Goal: Navigation & Orientation: Find specific page/section

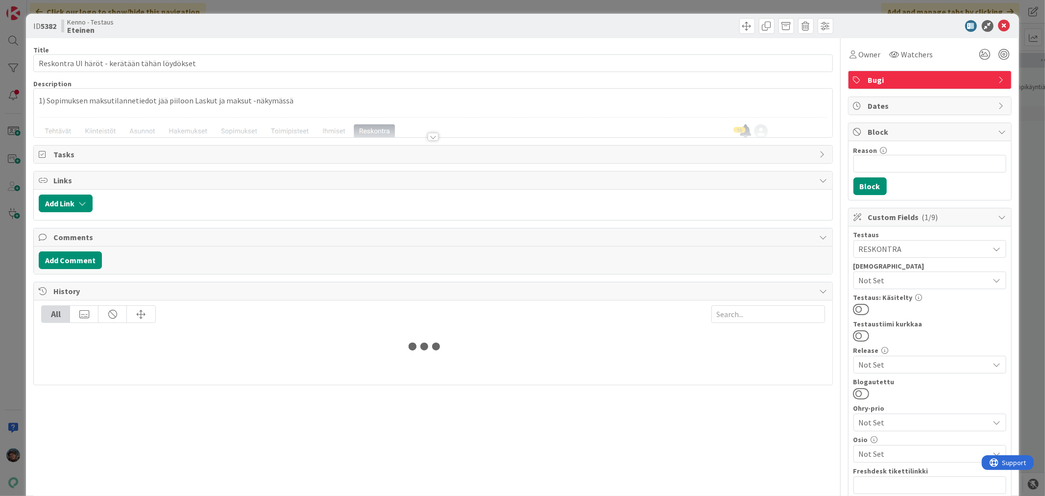
click at [429, 138] on div at bounding box center [433, 137] width 11 height 8
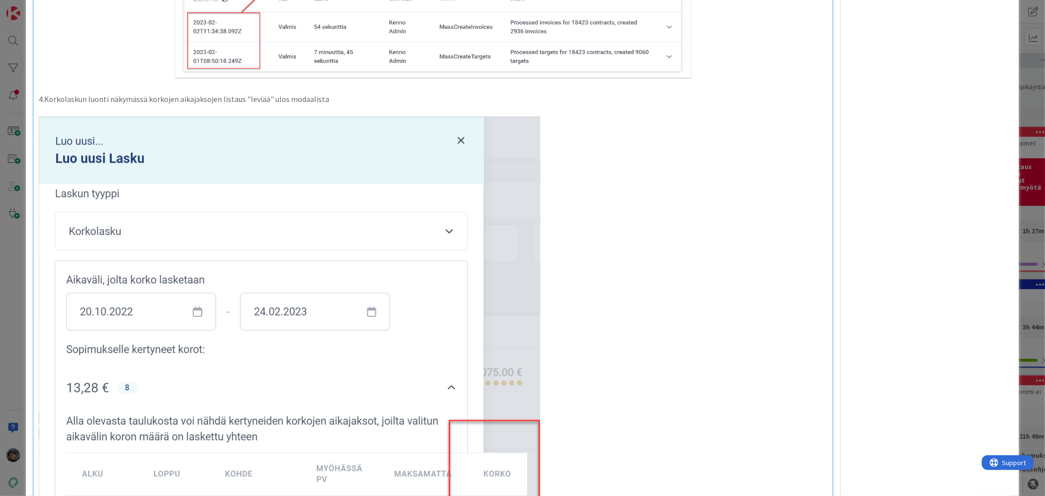
scroll to position [1609, 0]
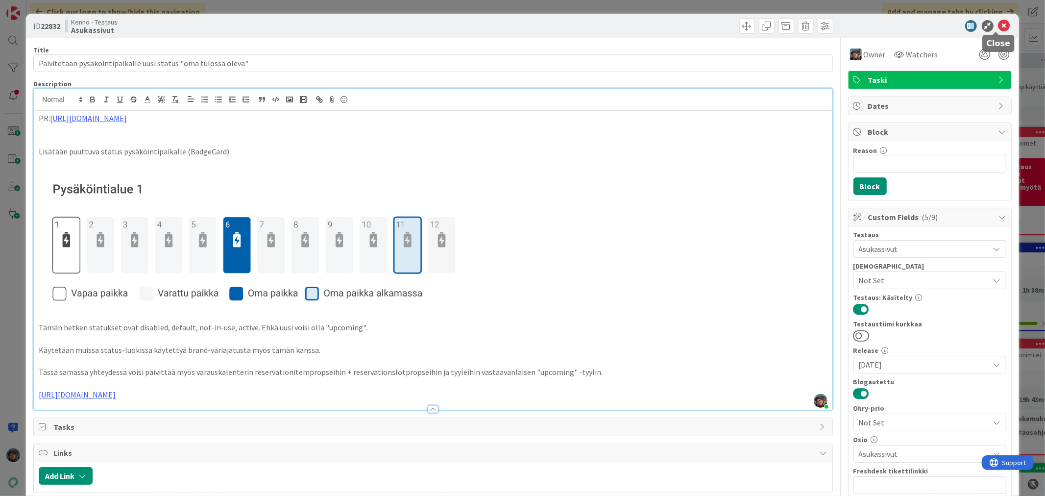
drag, startPoint x: 995, startPoint y: 23, endPoint x: 460, endPoint y: 79, distance: 537.3
click at [998, 23] on icon at bounding box center [1004, 26] width 12 height 12
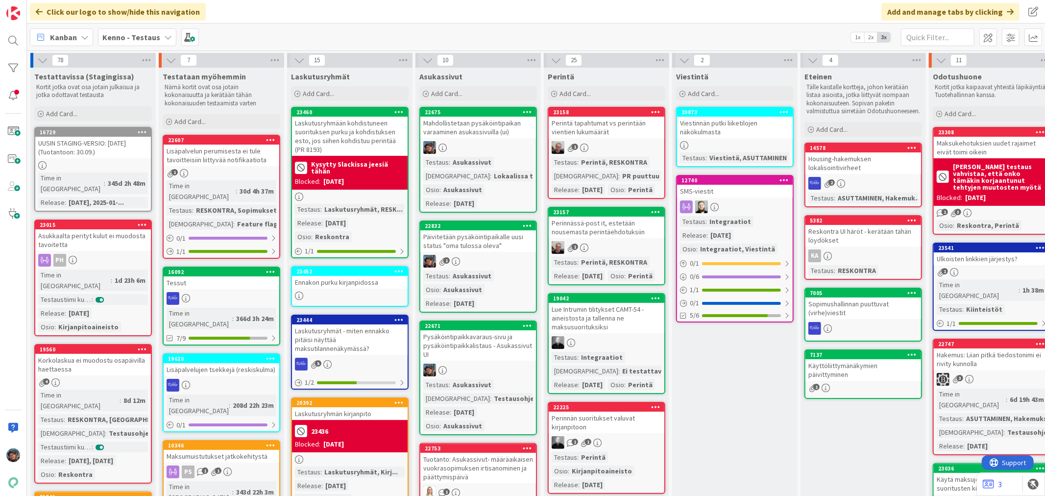
click at [130, 30] on div "Kenno - Testaus" at bounding box center [137, 37] width 78 height 18
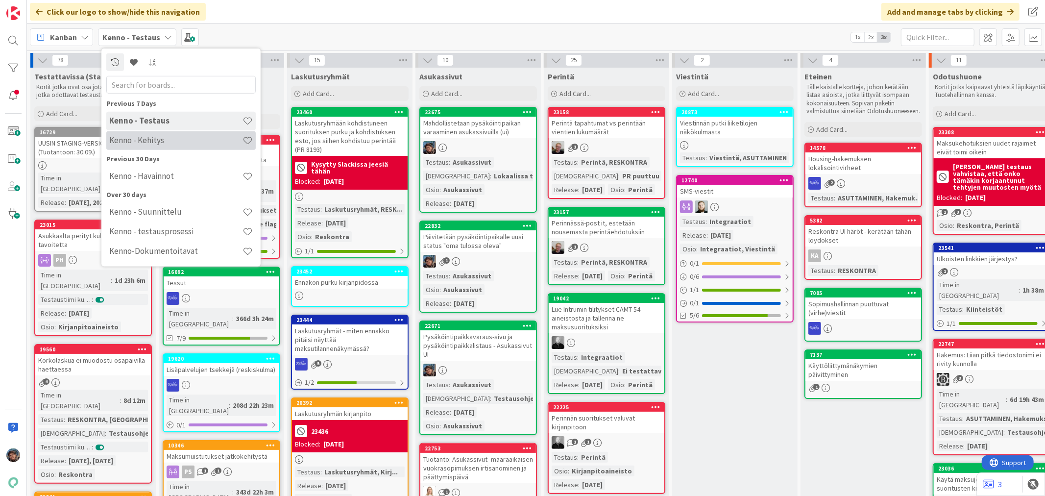
click at [141, 140] on h4 "Kenno - Kehitys" at bounding box center [175, 140] width 133 height 10
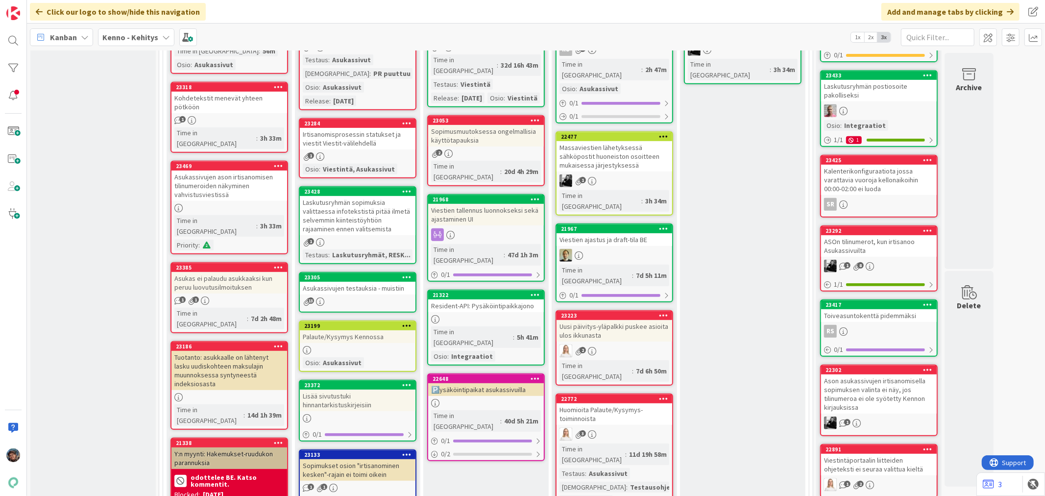
scroll to position [381, 0]
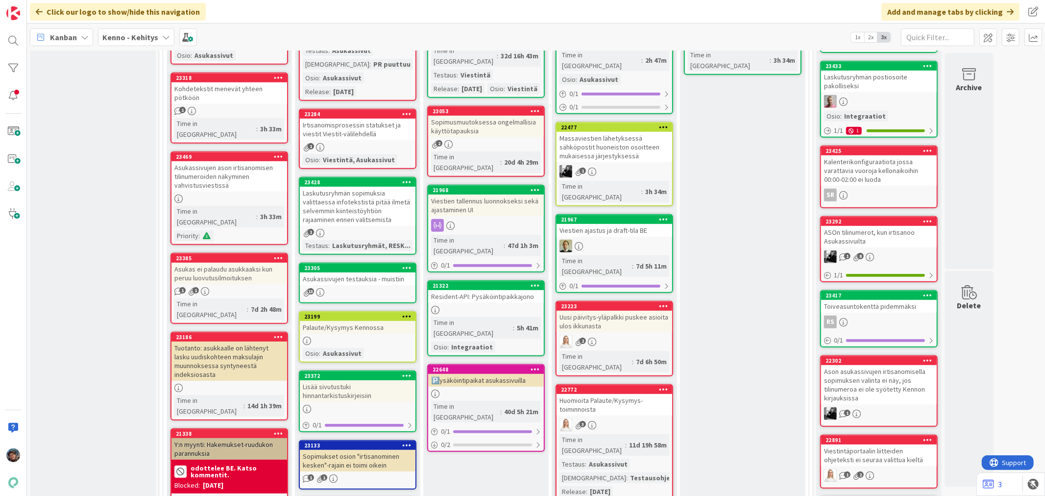
click at [644, 418] on div "3" at bounding box center [614, 424] width 116 height 13
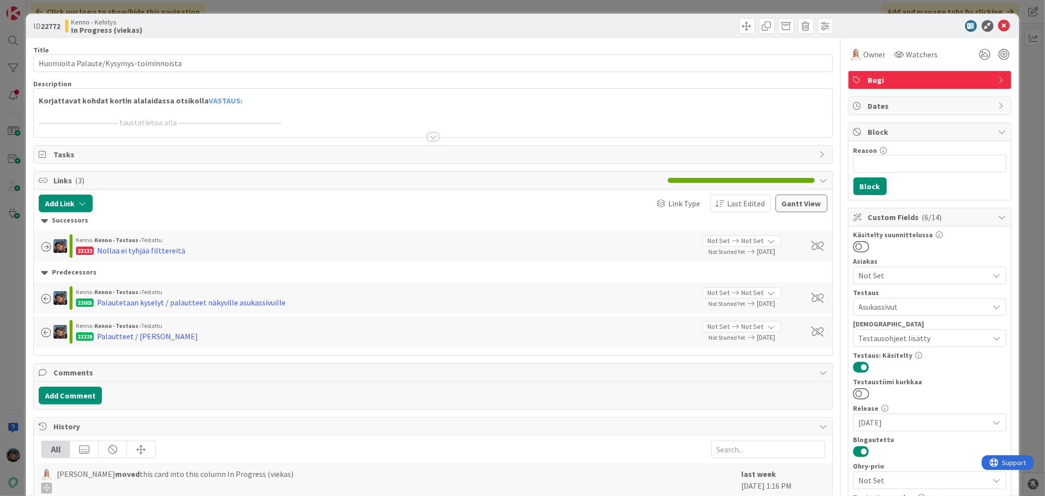
click at [428, 139] on div at bounding box center [433, 137] width 11 height 8
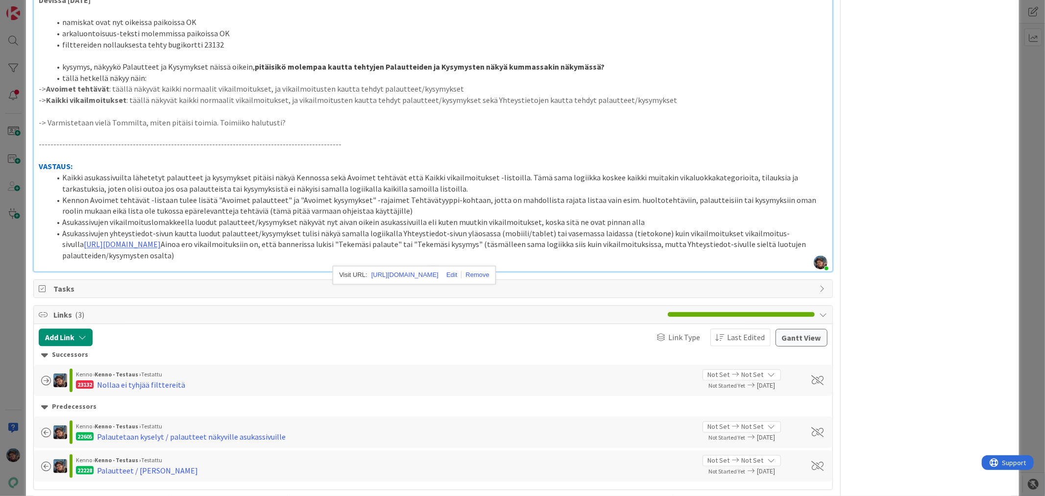
scroll to position [1469, 0]
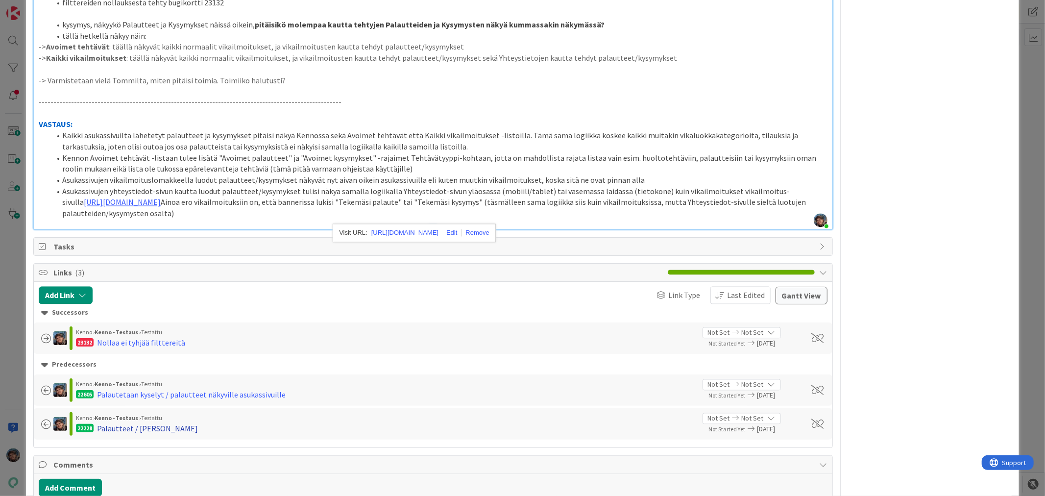
drag, startPoint x: 152, startPoint y: 438, endPoint x: 127, endPoint y: 439, distance: 25.0
click at [127, 434] on div "Palautteet / [PERSON_NAME]" at bounding box center [147, 428] width 101 height 12
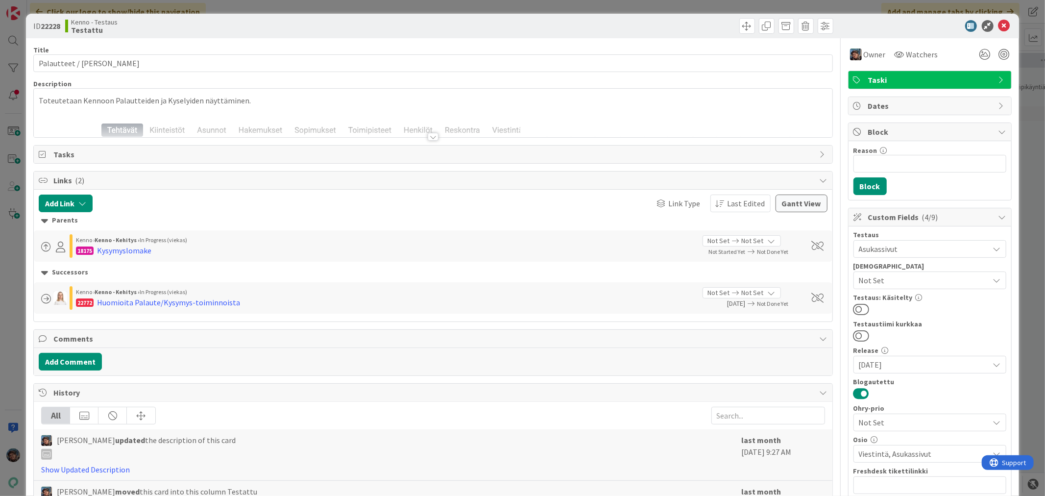
click at [428, 139] on div at bounding box center [433, 137] width 11 height 8
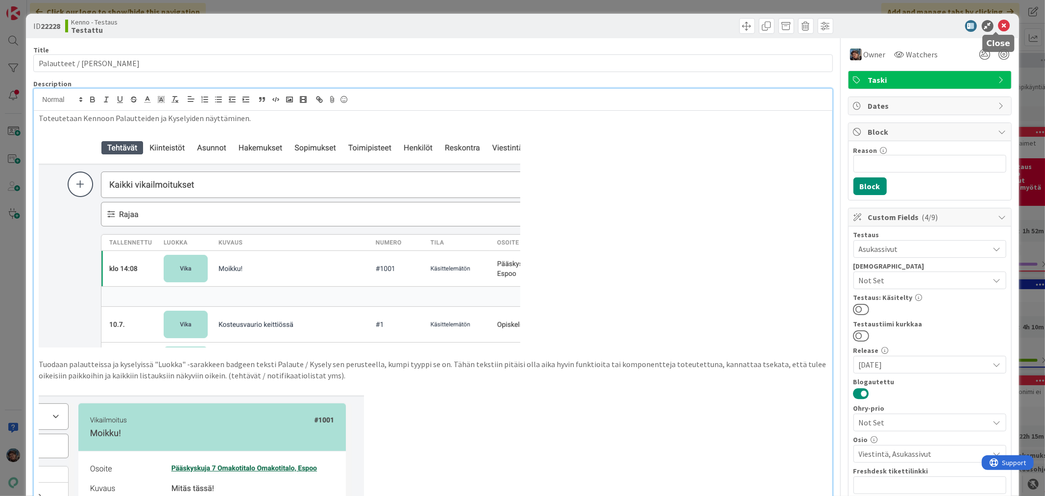
click at [998, 21] on icon at bounding box center [1004, 26] width 12 height 12
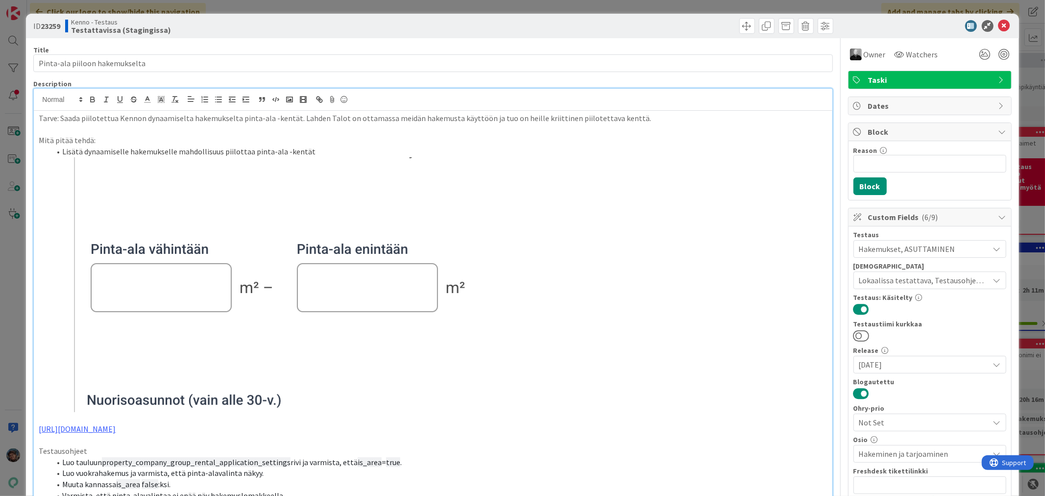
scroll to position [163, 0]
click at [998, 22] on icon at bounding box center [1004, 26] width 12 height 12
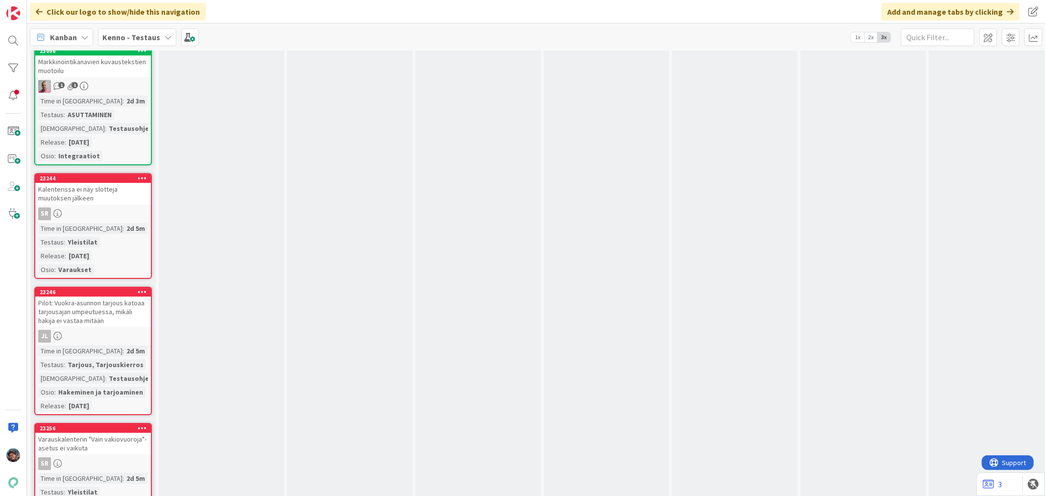
click at [123, 31] on span "Kenno - Testaus" at bounding box center [131, 37] width 58 height 12
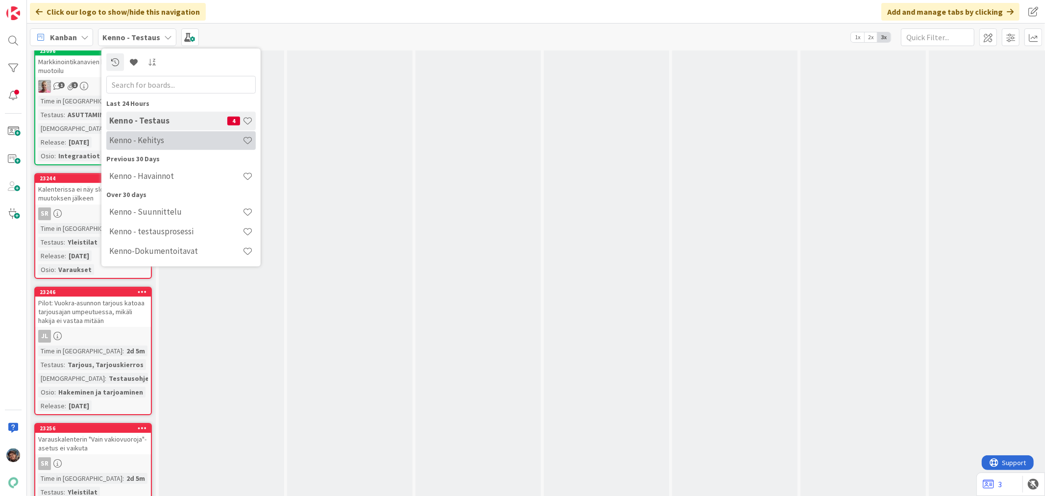
click at [150, 138] on h4 "Kenno - Kehitys" at bounding box center [175, 140] width 133 height 10
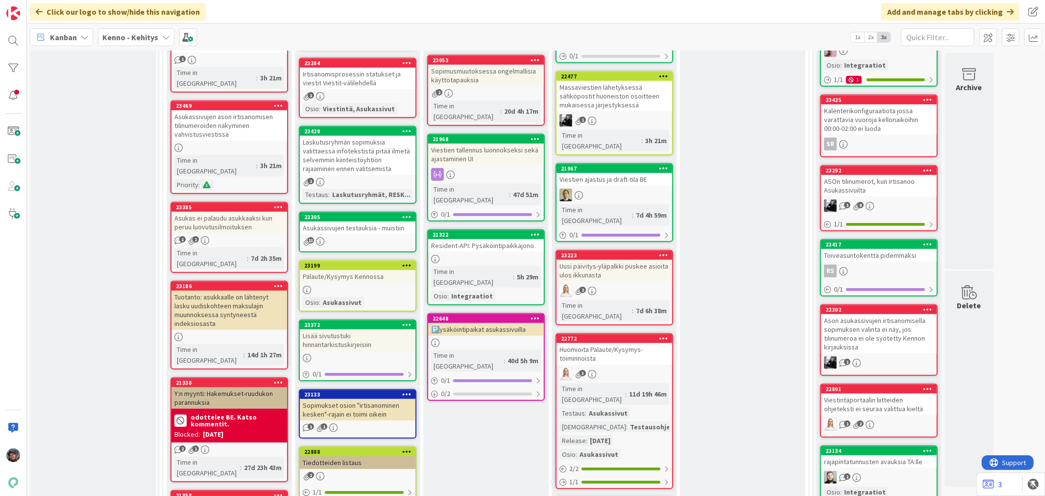
scroll to position [435, 0]
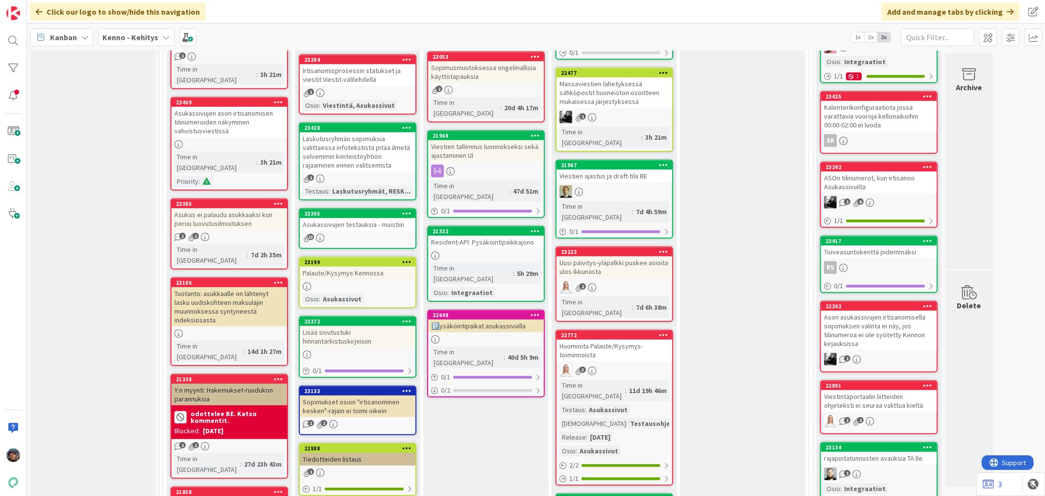
click at [622, 339] on div "Huomioita Palaute/Kysymys-toiminnoista" at bounding box center [614, 350] width 116 height 22
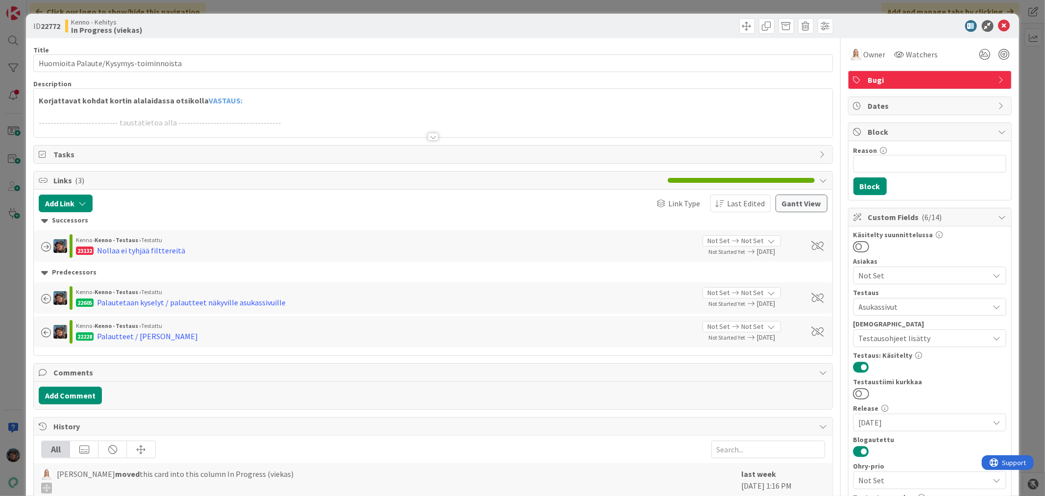
click at [428, 135] on div at bounding box center [433, 137] width 11 height 8
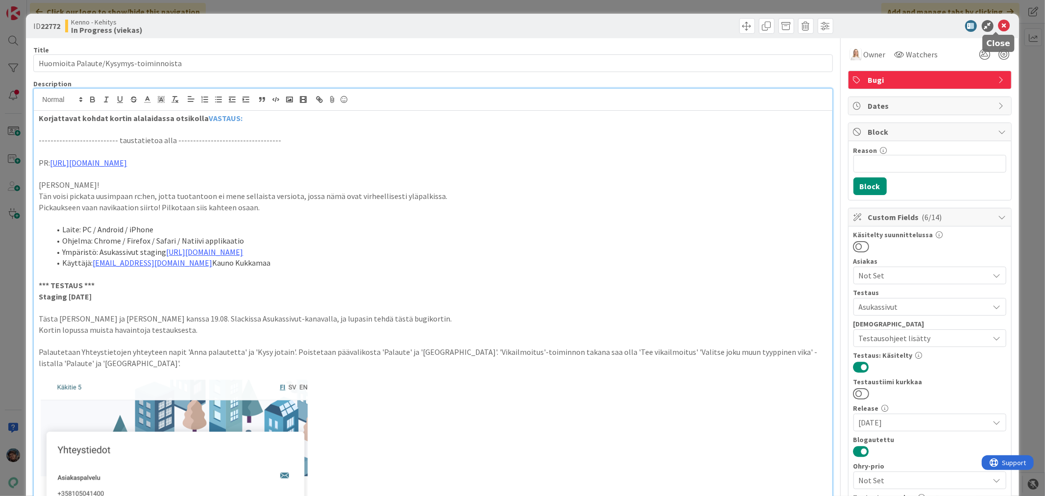
click at [998, 23] on icon at bounding box center [1004, 26] width 12 height 12
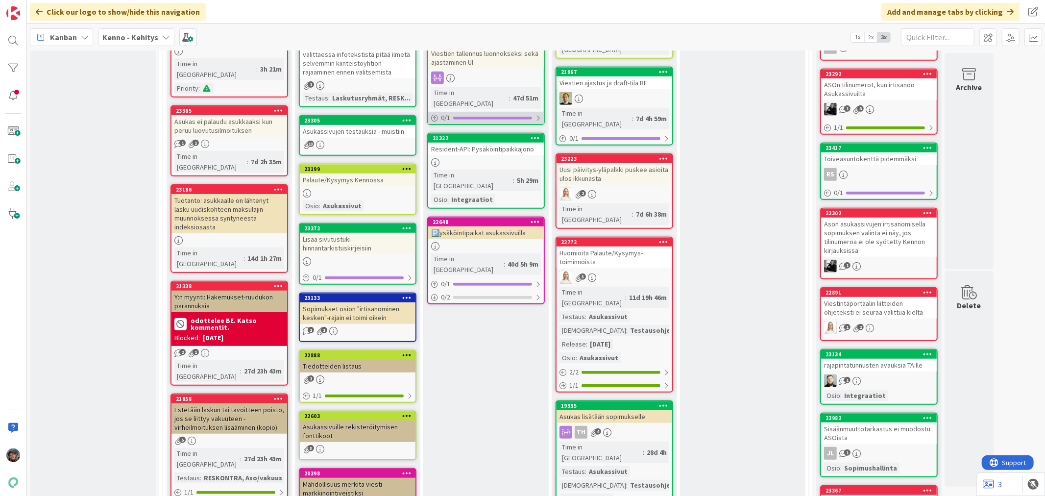
scroll to position [544, 0]
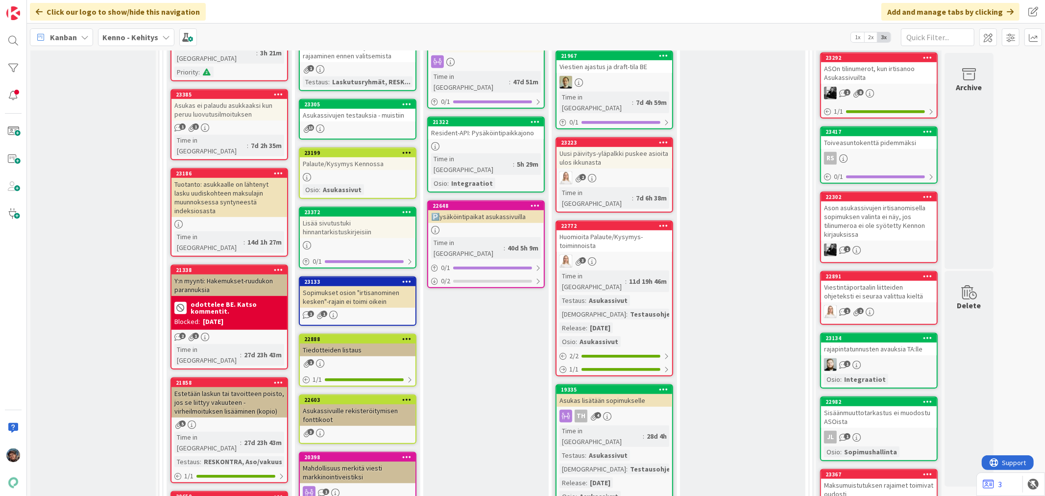
click at [341, 164] on div "Palaute/Kysymys Kennossa" at bounding box center [358, 163] width 116 height 13
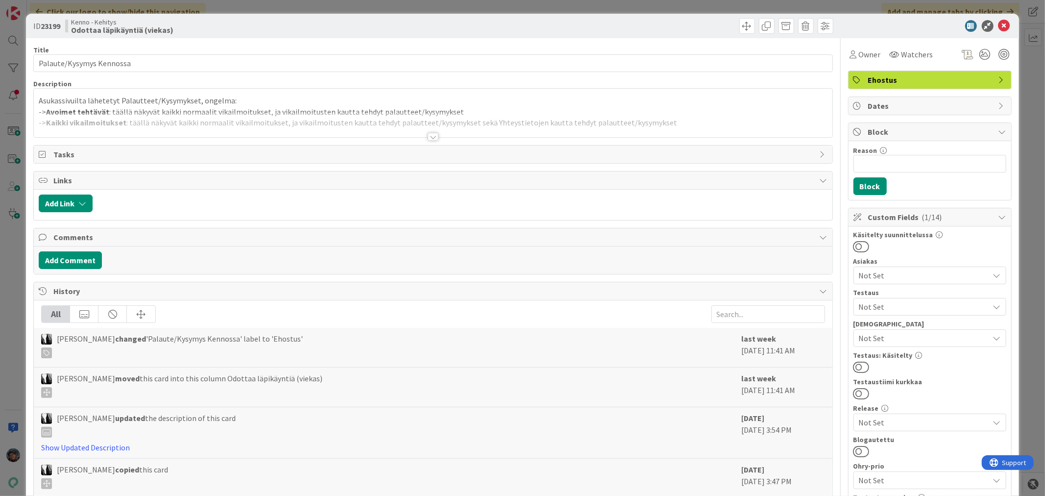
click at [428, 135] on div at bounding box center [433, 137] width 11 height 8
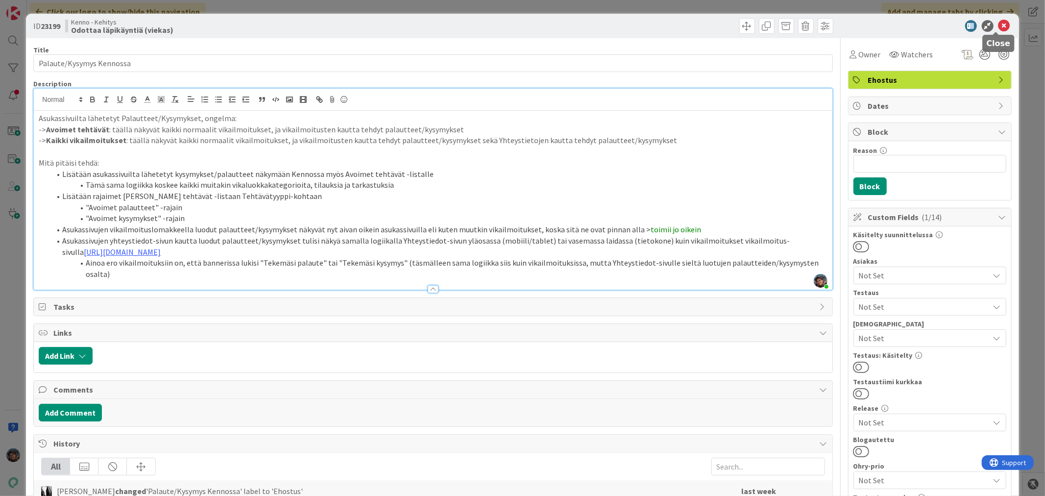
click at [998, 23] on icon at bounding box center [1004, 26] width 12 height 12
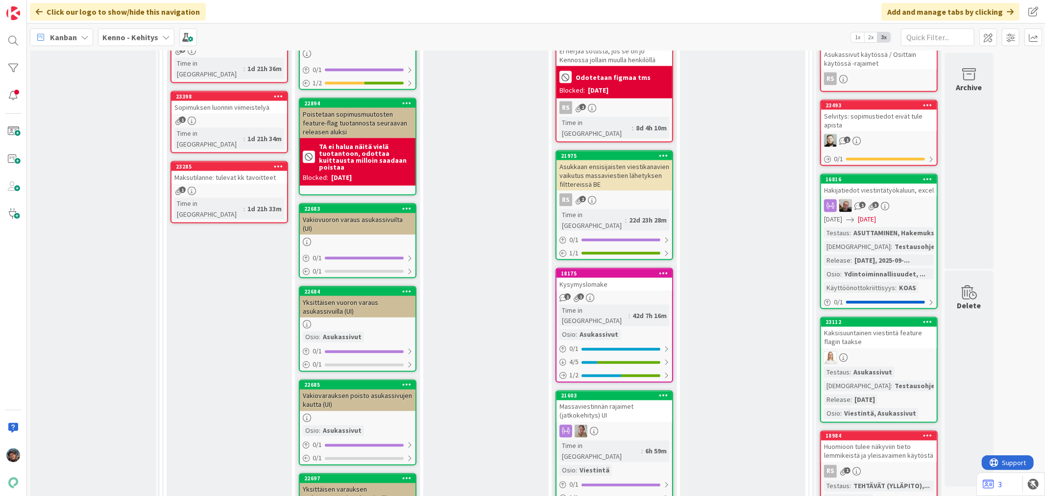
scroll to position [1143, 0]
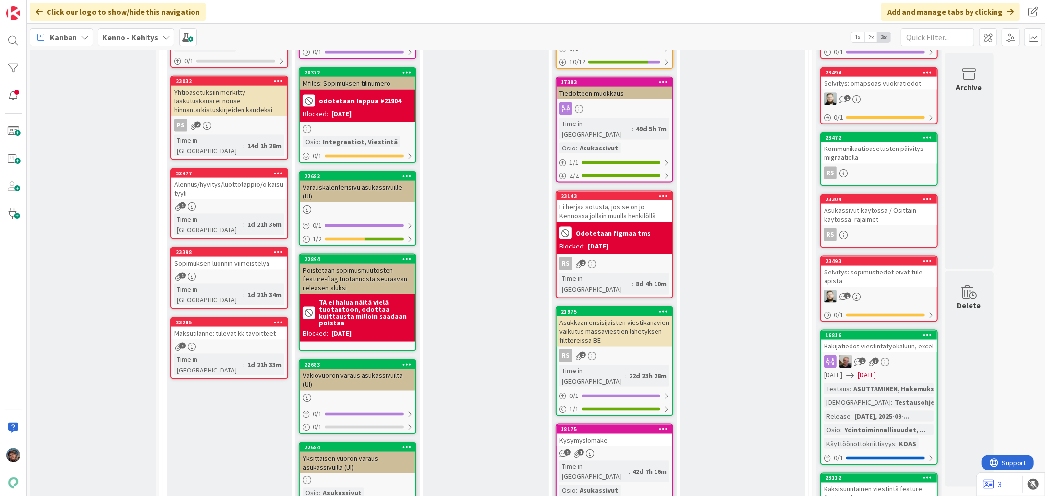
click at [572, 424] on link "18175 Kysymyslomake 1 1 Time in Column : 42d 7h 16m Osio : Asukassivut 0 / 1 4 …" at bounding box center [614, 481] width 118 height 115
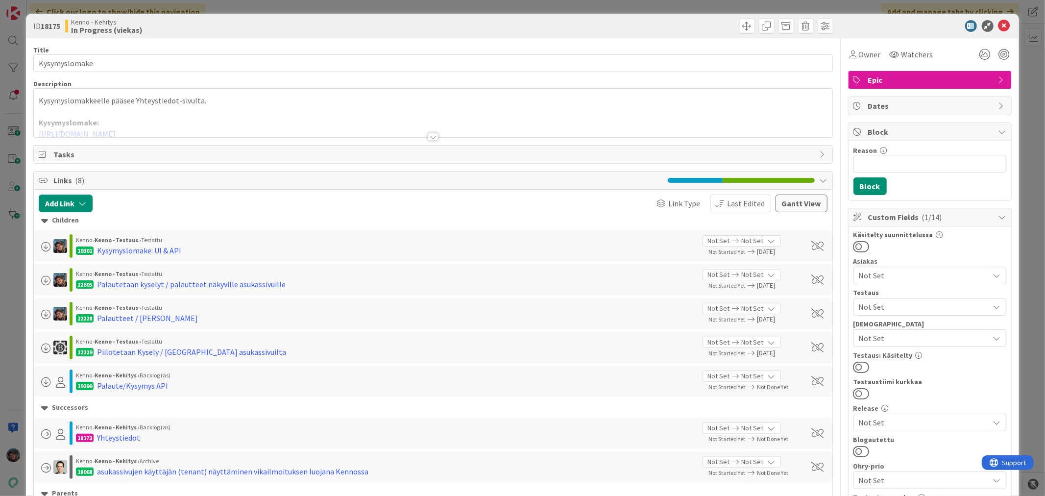
click at [428, 134] on div at bounding box center [433, 137] width 11 height 8
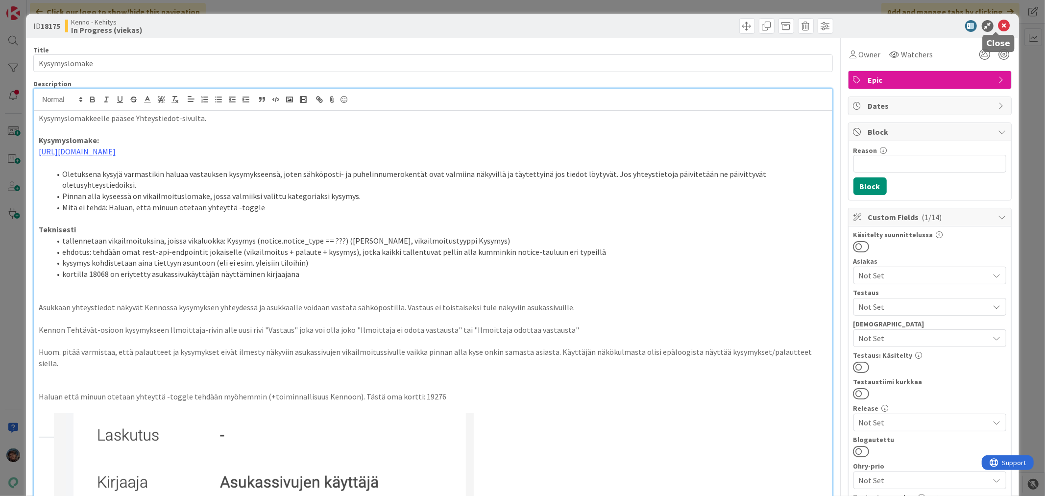
click at [999, 23] on icon at bounding box center [1004, 26] width 12 height 12
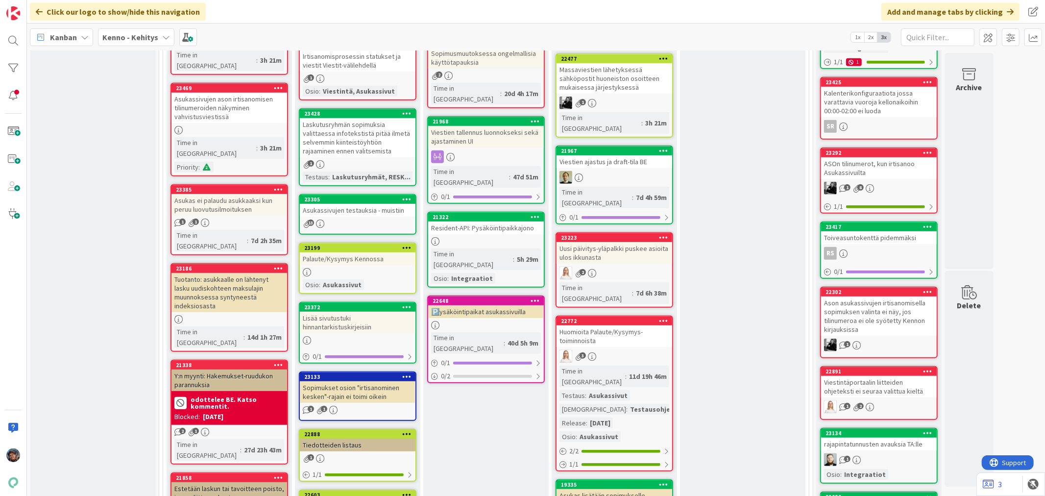
scroll to position [490, 0]
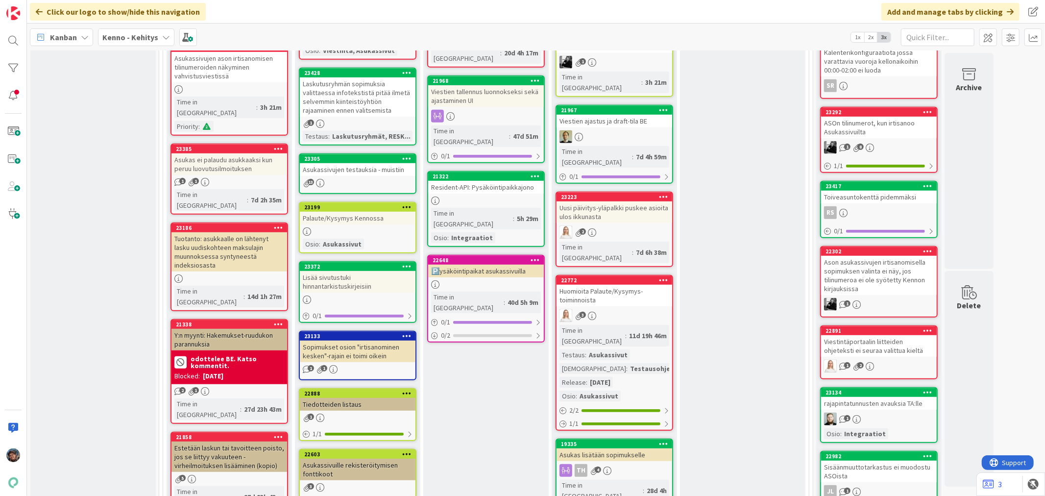
click at [612, 309] on div "3" at bounding box center [614, 315] width 116 height 13
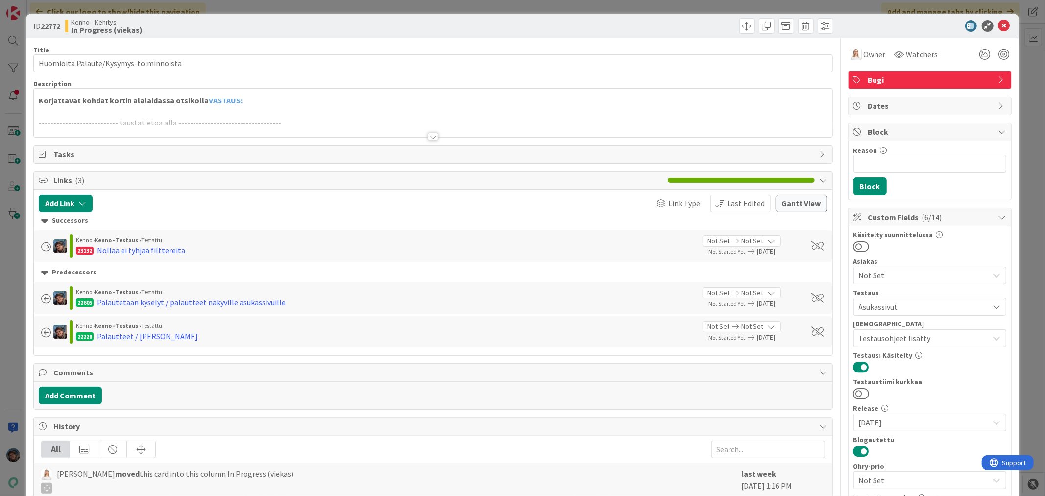
click at [428, 140] on div at bounding box center [433, 137] width 11 height 8
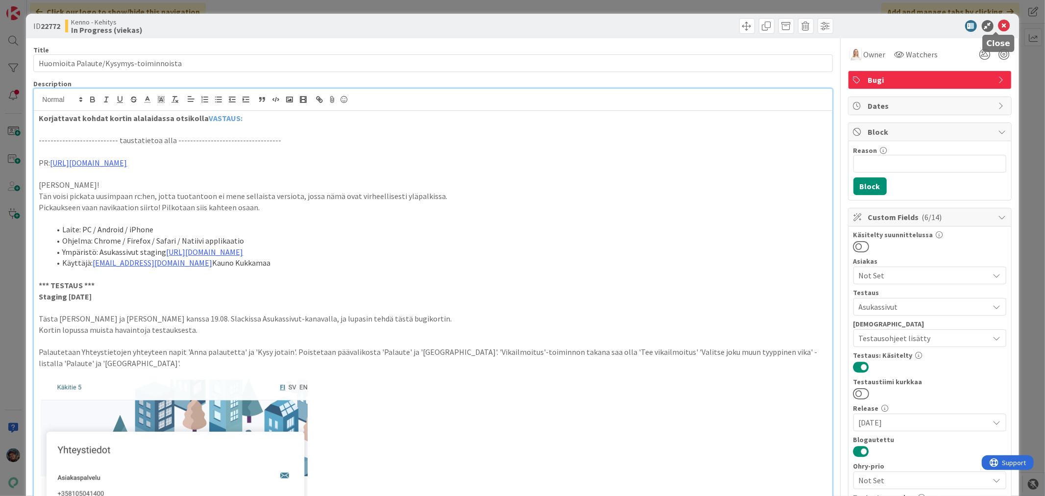
click at [998, 23] on icon at bounding box center [1004, 26] width 12 height 12
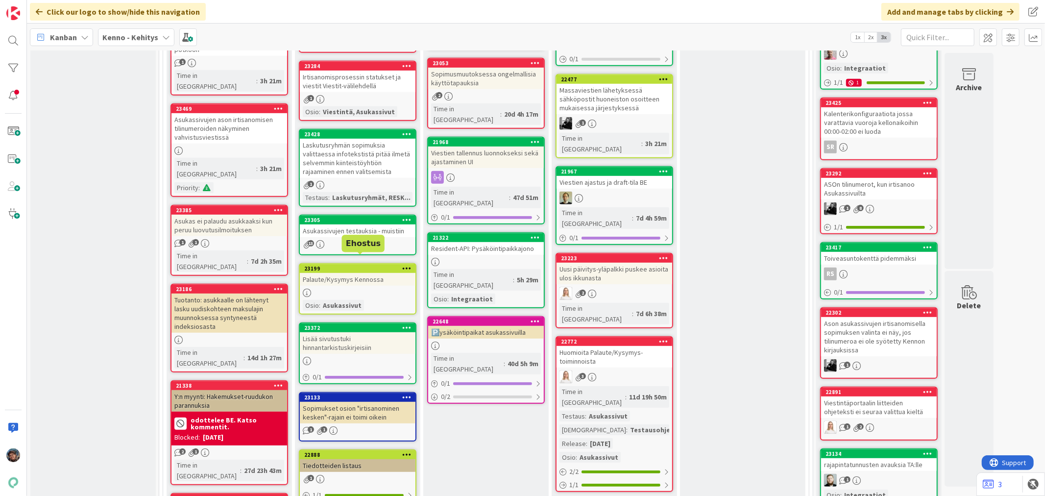
scroll to position [435, 0]
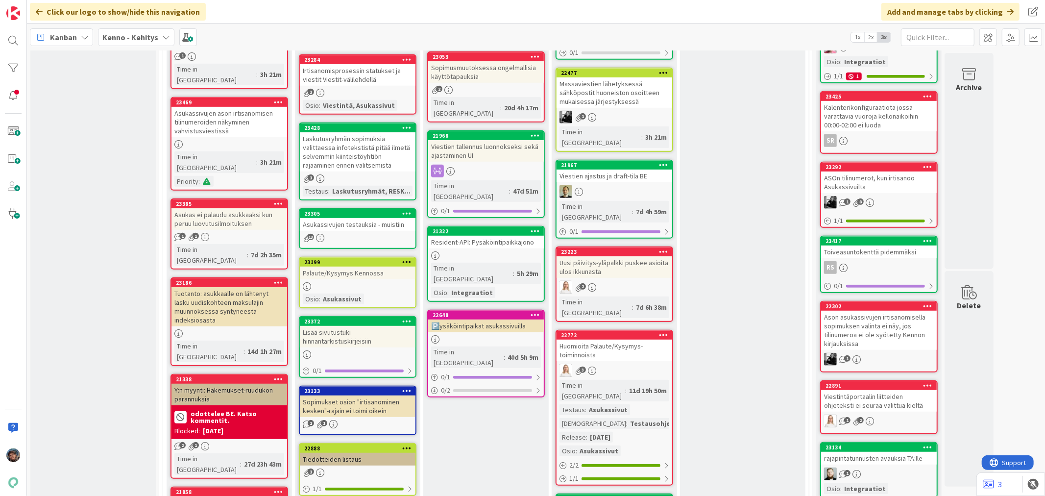
click at [369, 266] on div "Palaute/Kysymys Kennossa" at bounding box center [358, 272] width 116 height 13
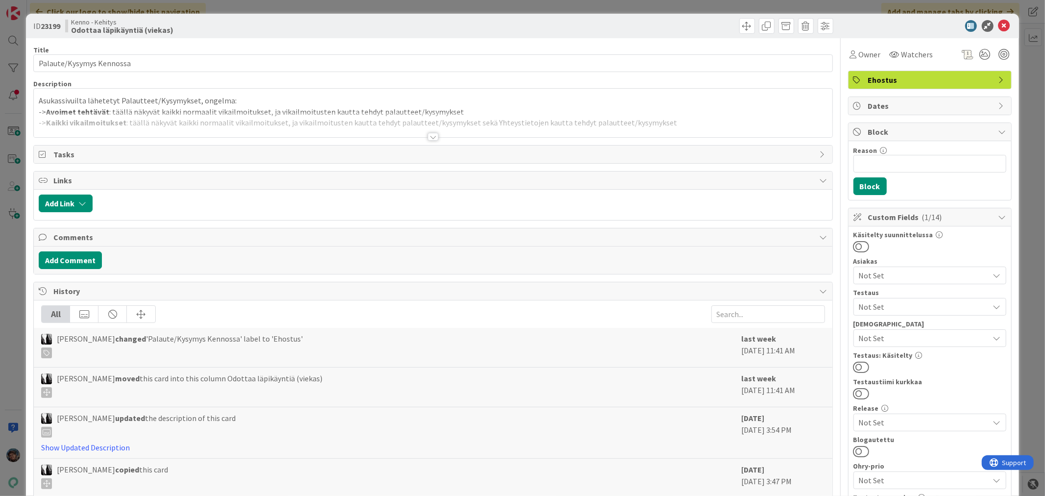
click at [428, 136] on div at bounding box center [433, 137] width 11 height 8
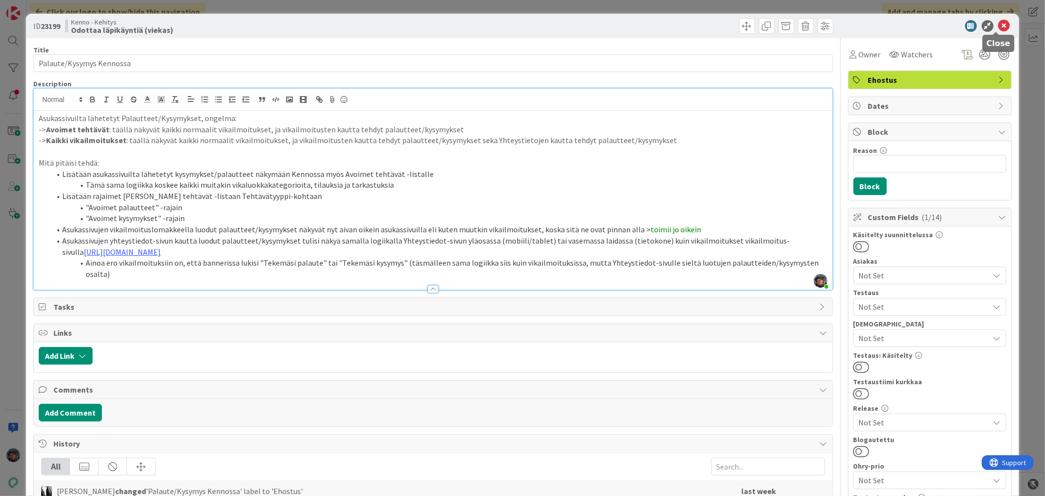
click at [998, 23] on icon at bounding box center [1004, 26] width 12 height 12
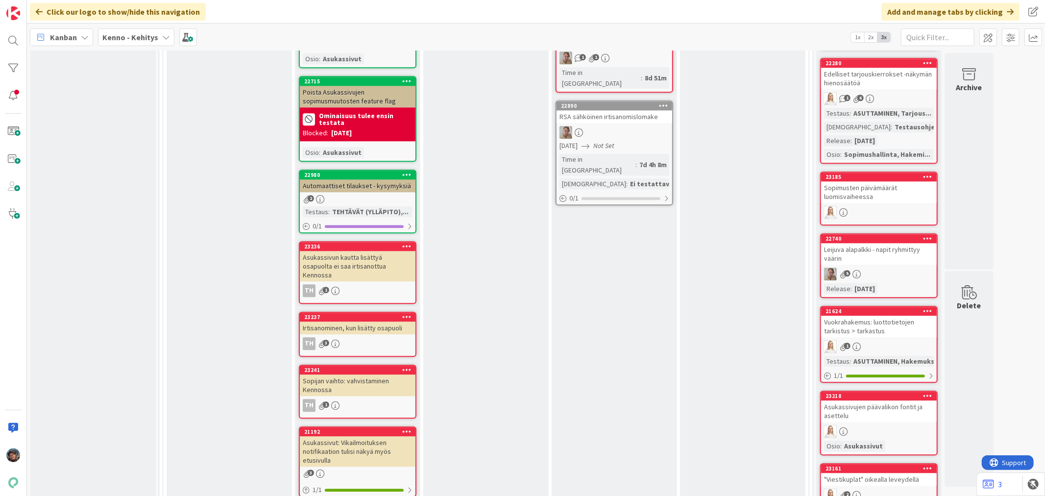
scroll to position [2068, 0]
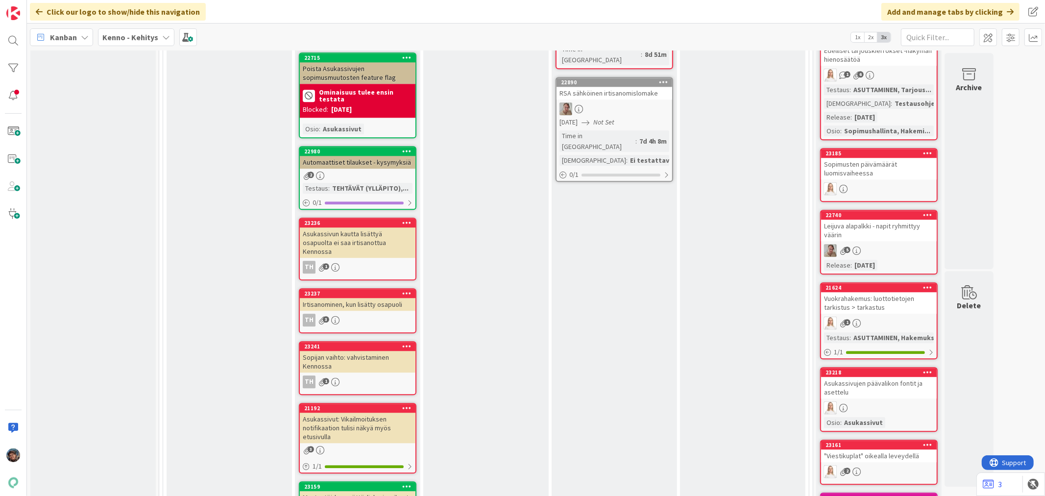
click at [363, 412] on div "Asukassivut: Vikailmoituksen notifikaation tulisi näkyä myös etusivulla" at bounding box center [358, 427] width 116 height 30
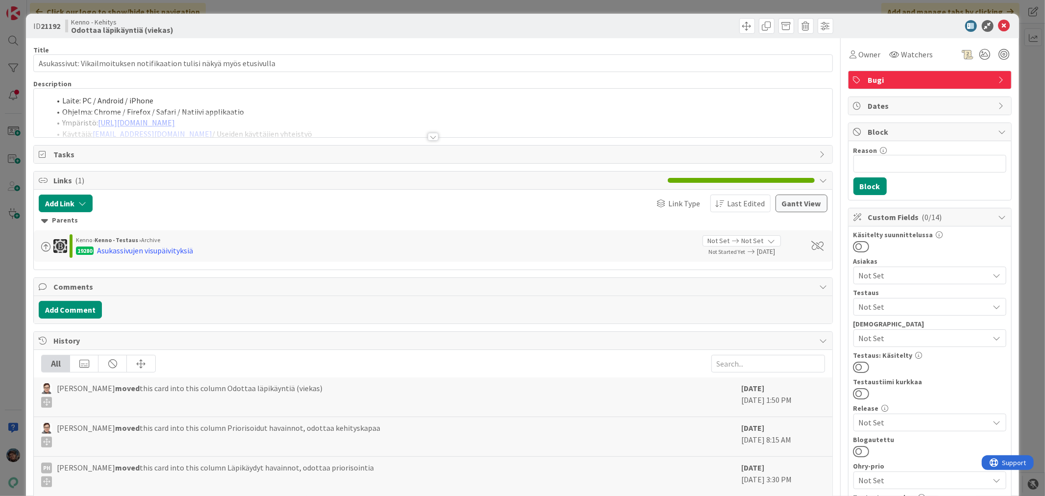
click at [428, 136] on div at bounding box center [433, 137] width 11 height 8
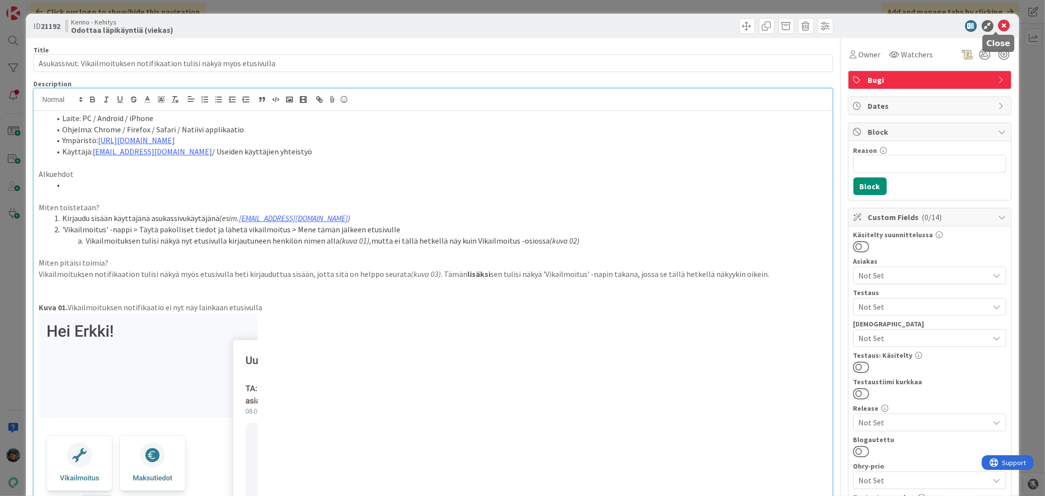
click at [998, 21] on icon at bounding box center [1004, 26] width 12 height 12
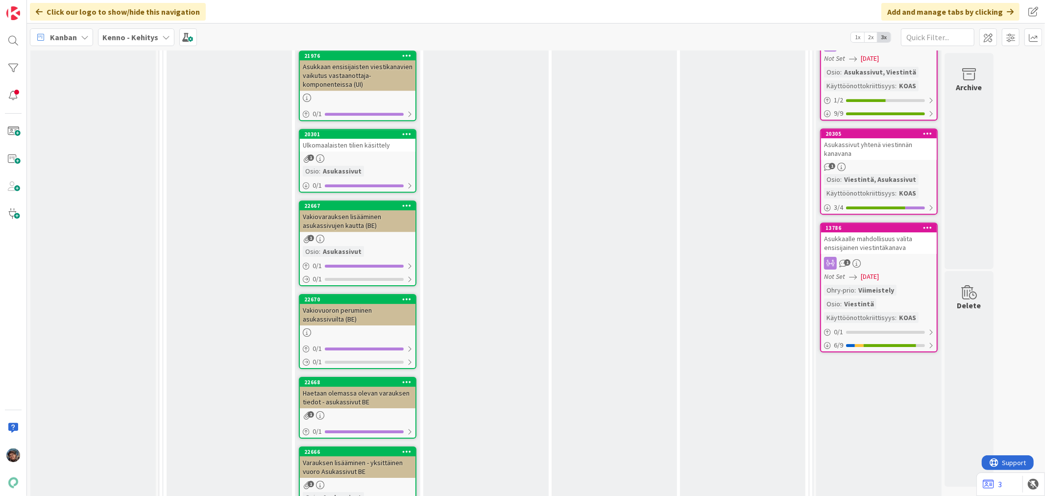
scroll to position [2612, 0]
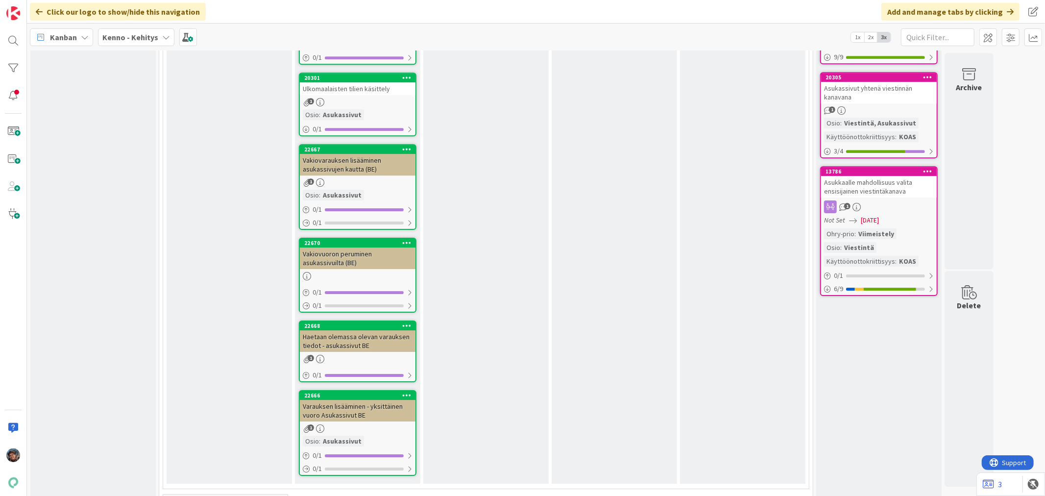
click at [170, 495] on icon at bounding box center [172, 501] width 11 height 11
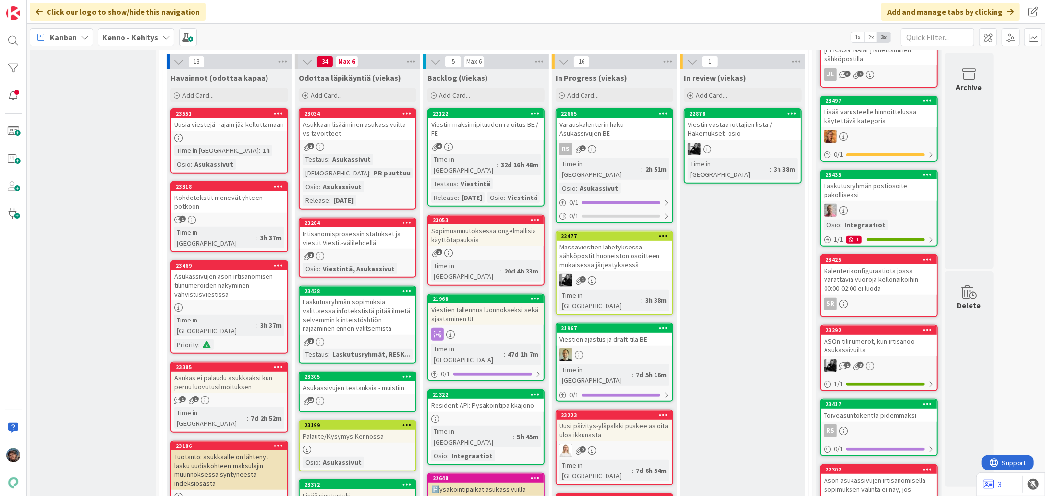
scroll to position [490, 0]
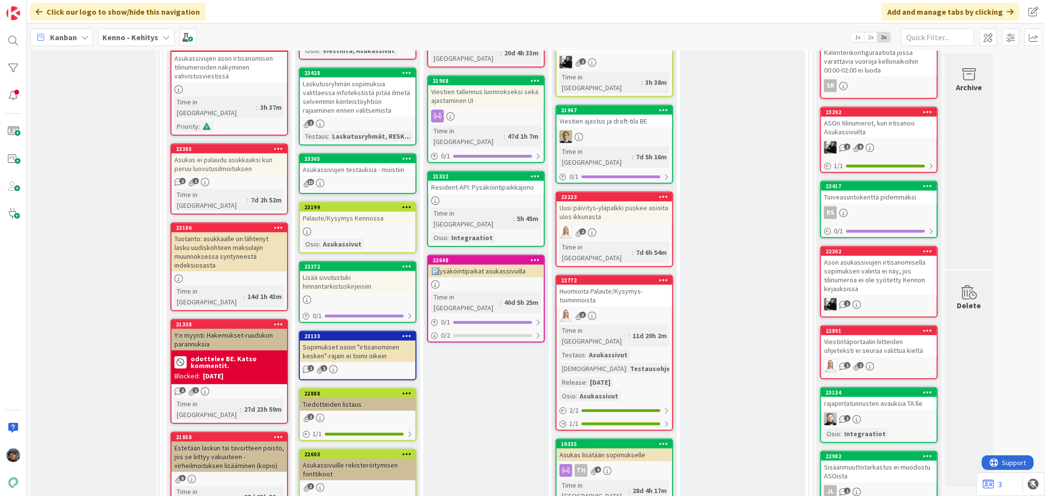
click at [126, 33] on b "Kenno - Kehitys" at bounding box center [130, 37] width 56 height 10
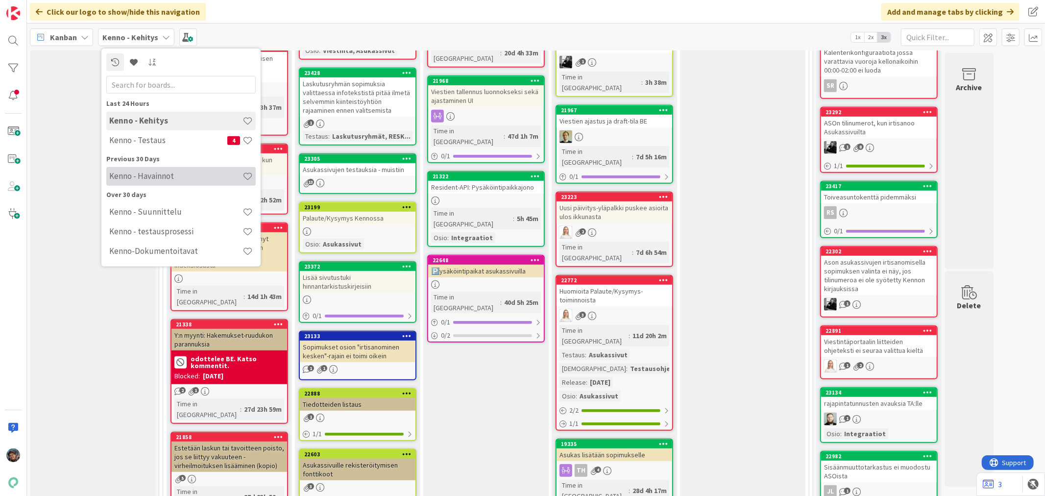
click at [154, 169] on div "Kenno - Havainnot" at bounding box center [180, 176] width 149 height 19
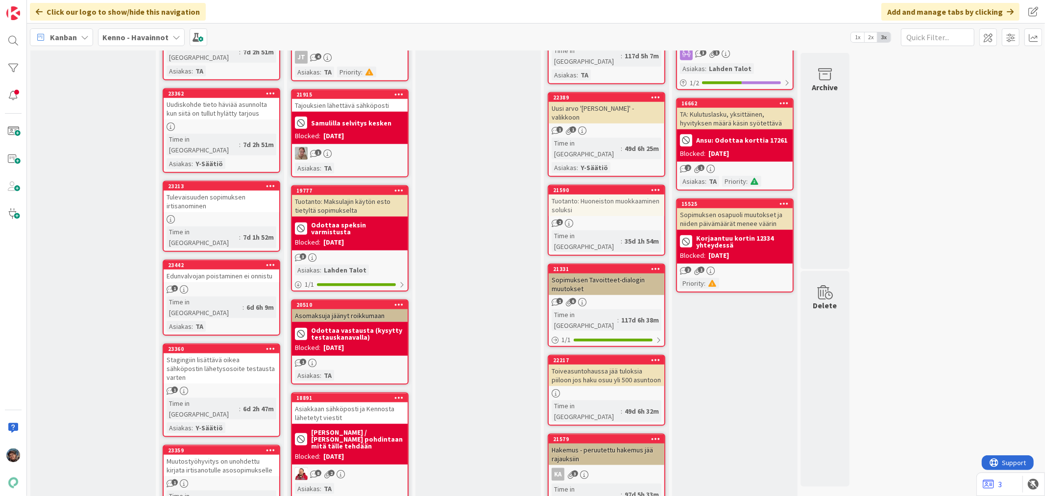
scroll to position [870, 0]
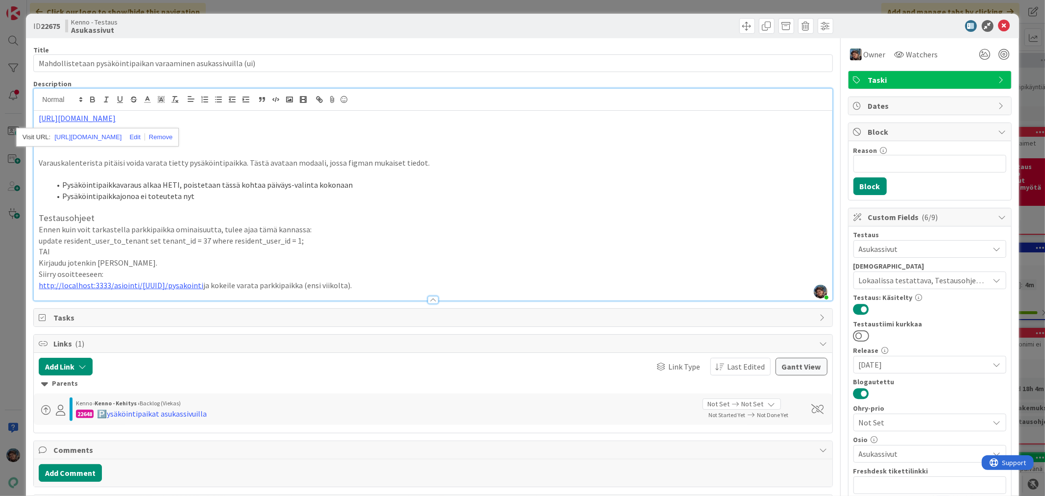
scroll to position [54, 0]
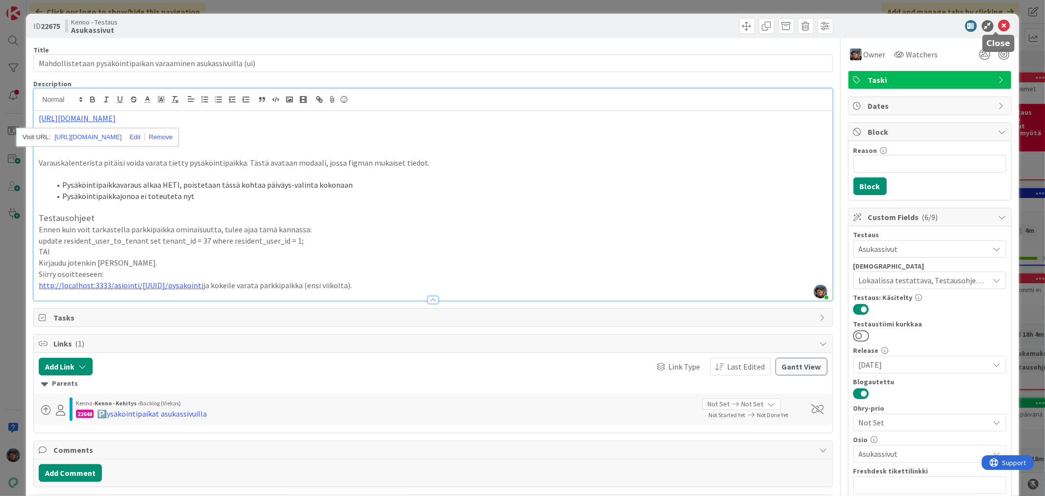
click at [998, 24] on icon at bounding box center [1004, 26] width 12 height 12
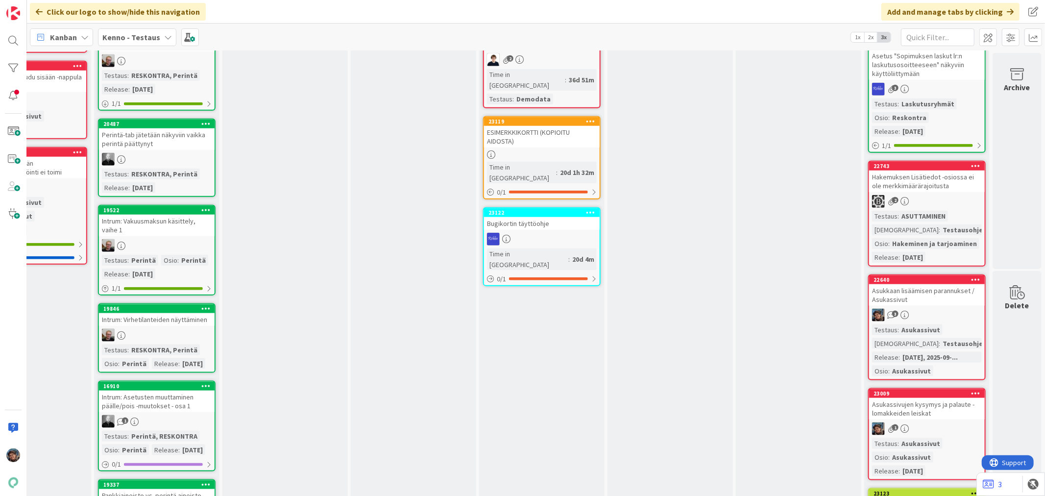
scroll to position [980, 457]
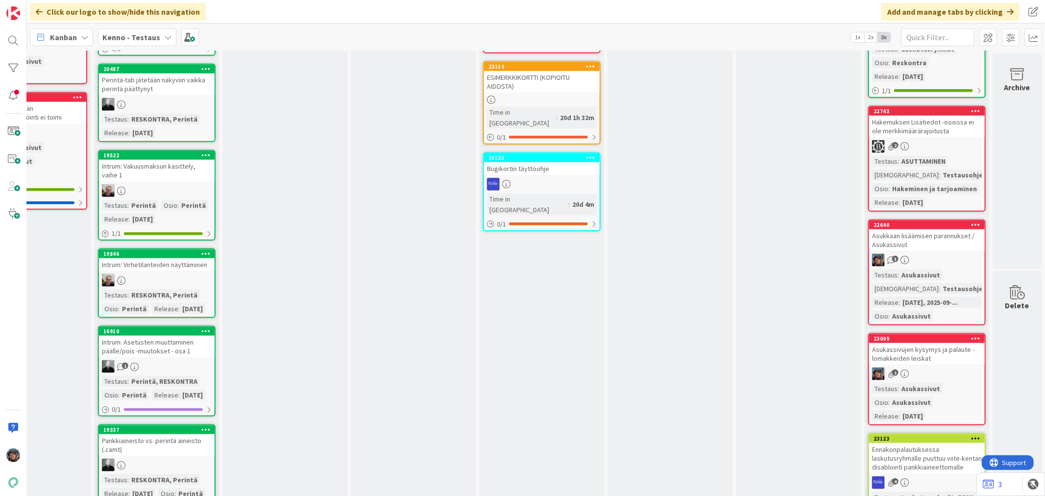
click at [943, 364] on div "Asukassivujen kysymys ja palaute -lomakkeiden leiskat" at bounding box center [927, 354] width 116 height 22
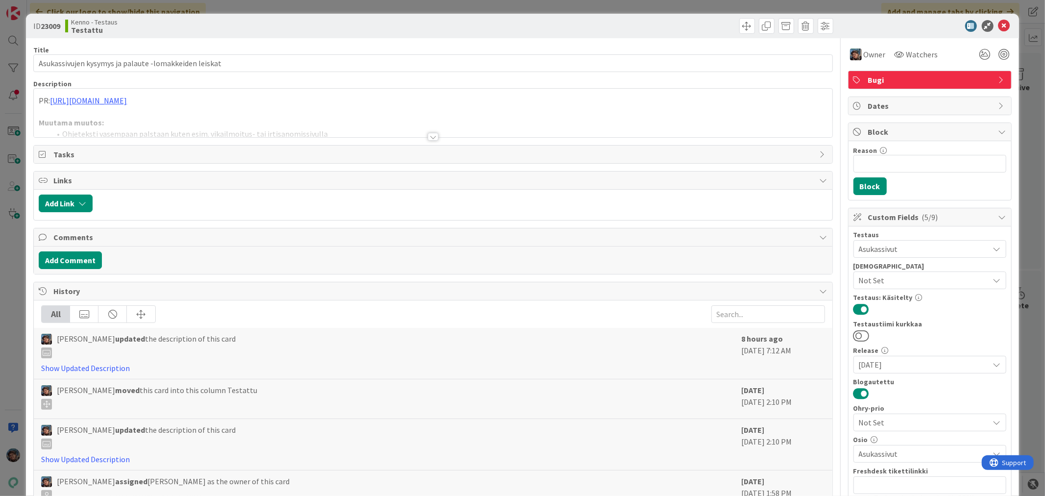
click at [430, 134] on div at bounding box center [433, 137] width 11 height 8
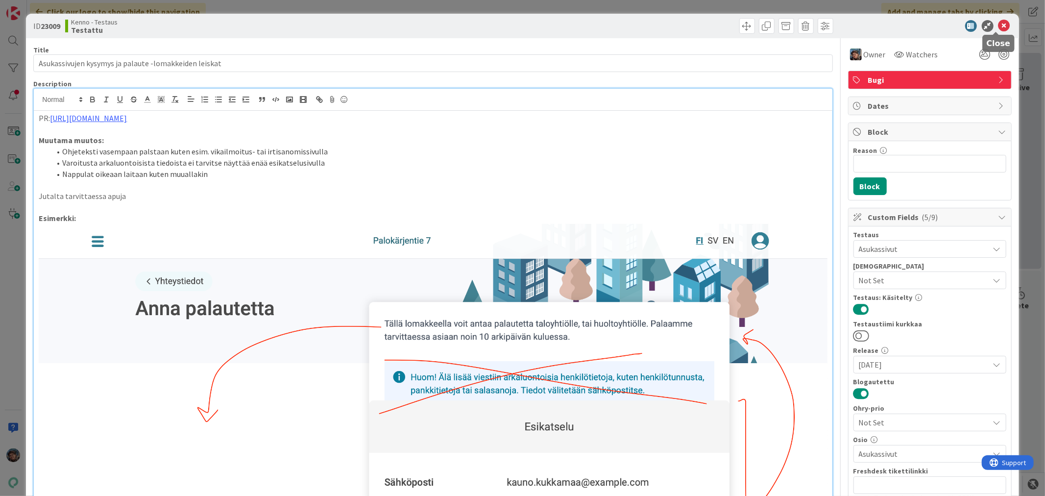
drag, startPoint x: 997, startPoint y: 25, endPoint x: 996, endPoint y: 62, distance: 36.2
click at [998, 25] on icon at bounding box center [1004, 26] width 12 height 12
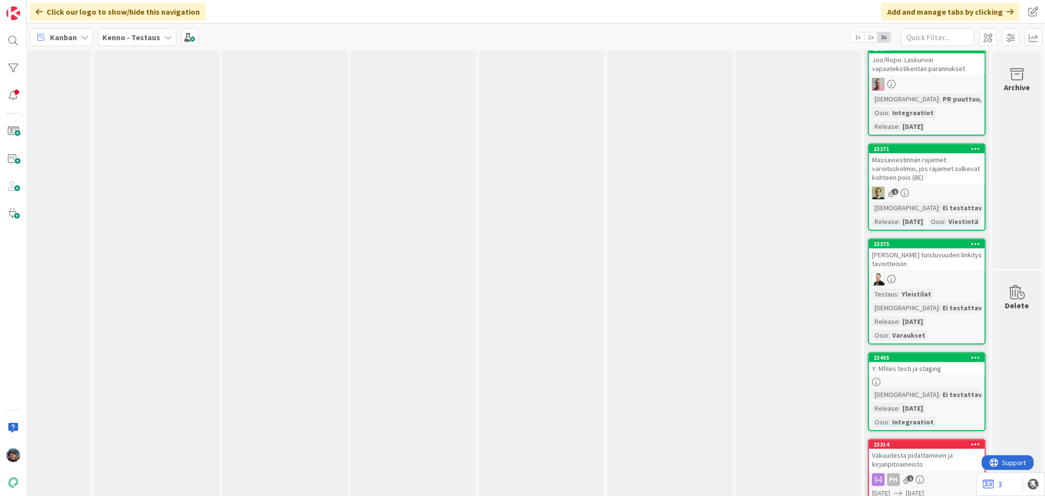
scroll to position [4081, 457]
